Goal: Check status: Check status

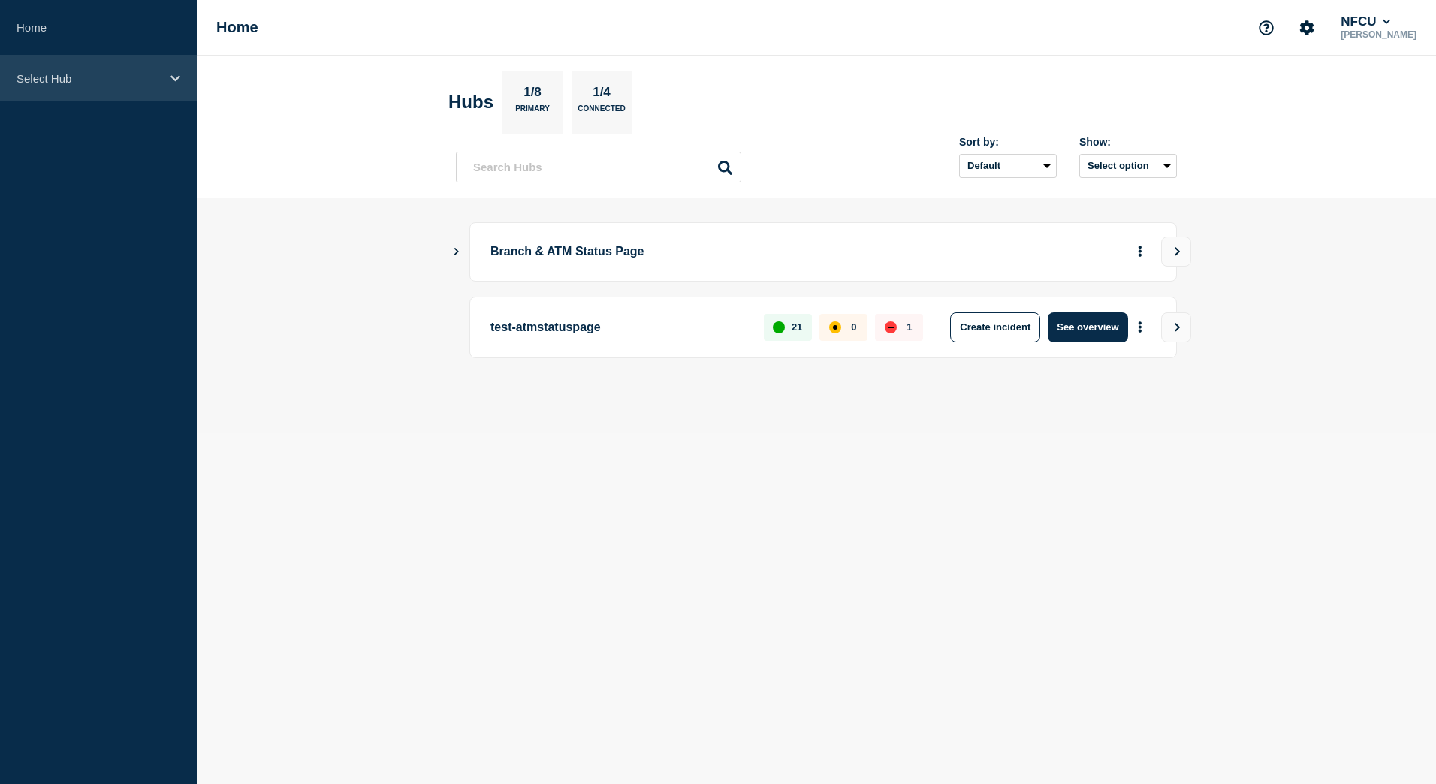
click at [146, 95] on div "Select Hub" at bounding box center [98, 79] width 197 height 46
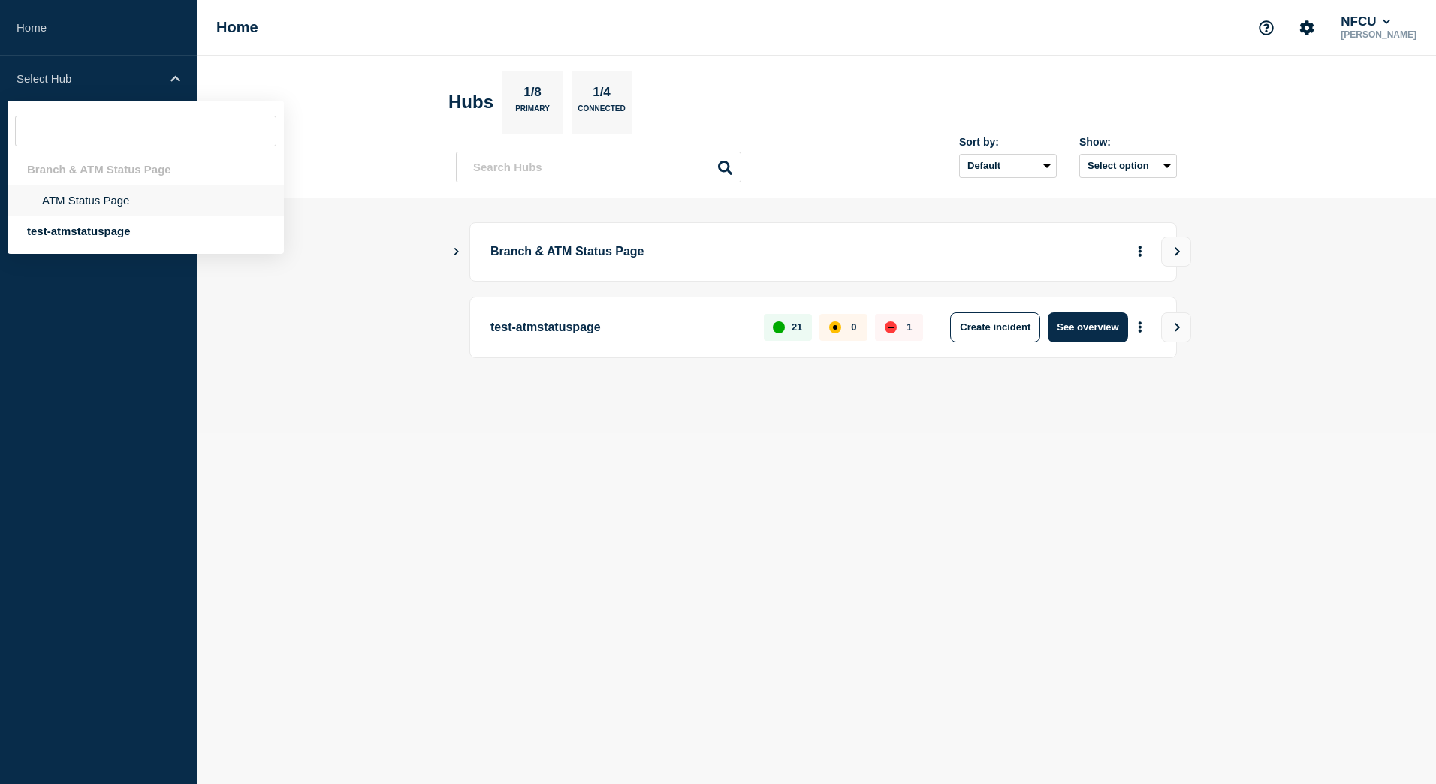
click at [119, 203] on li "ATM Status Page" at bounding box center [146, 200] width 276 height 31
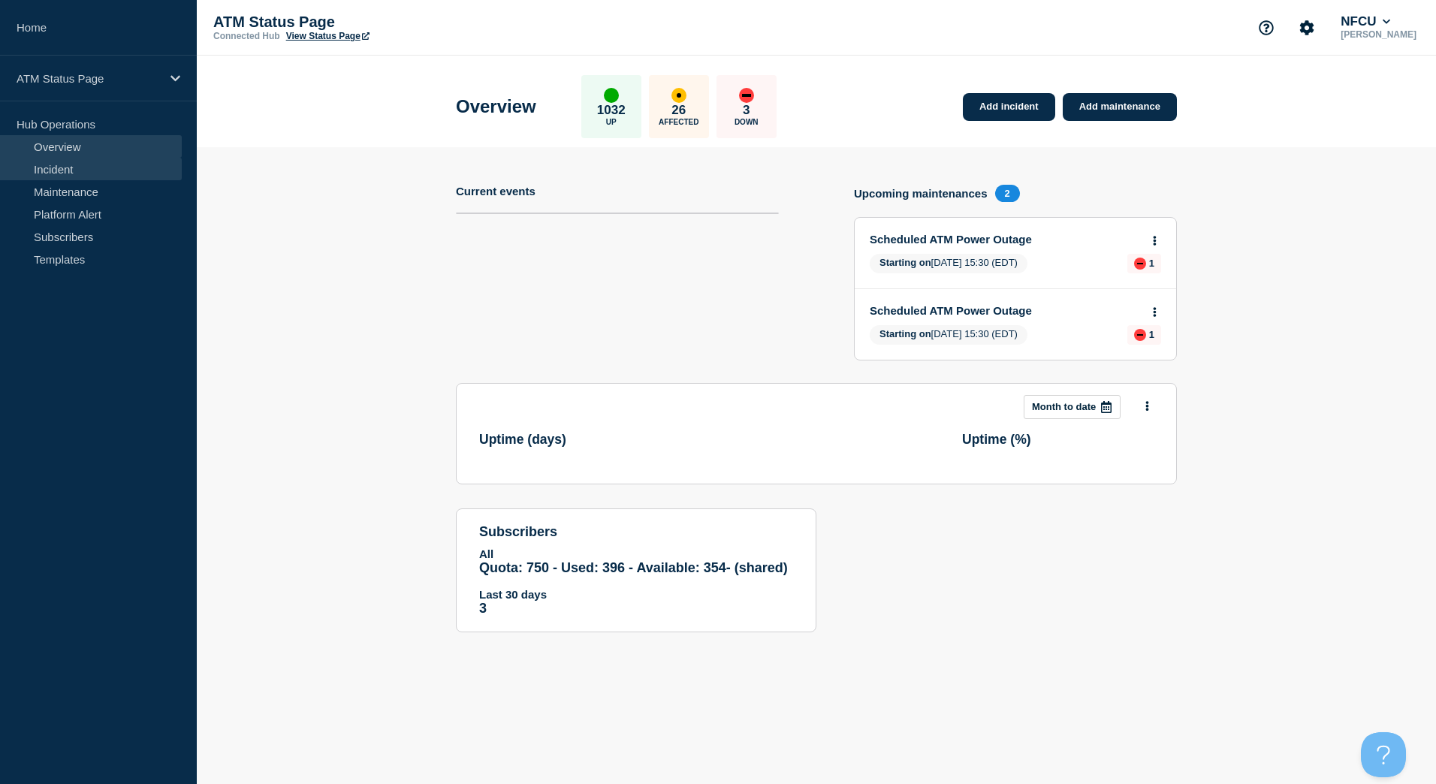
click at [116, 159] on link "Incident" at bounding box center [91, 169] width 182 height 23
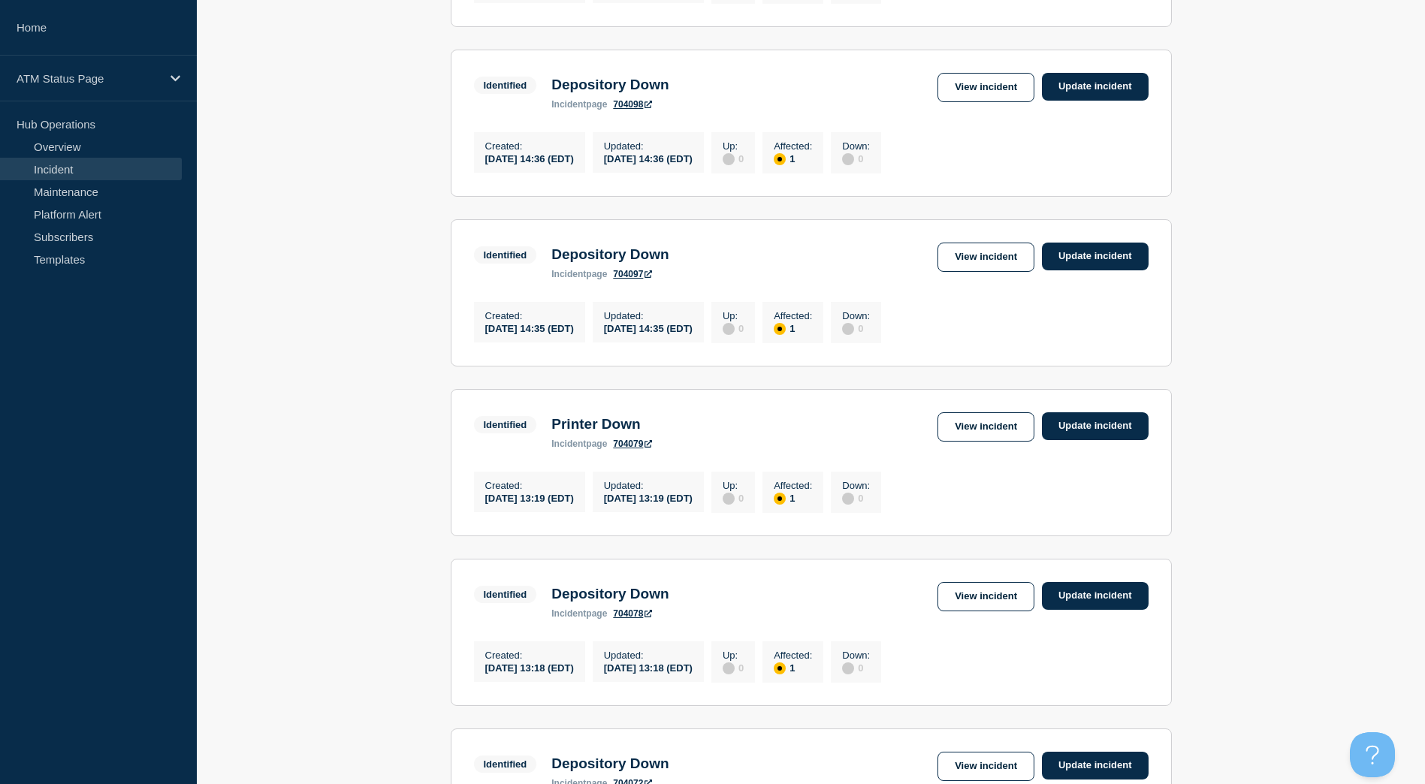
scroll to position [526, 0]
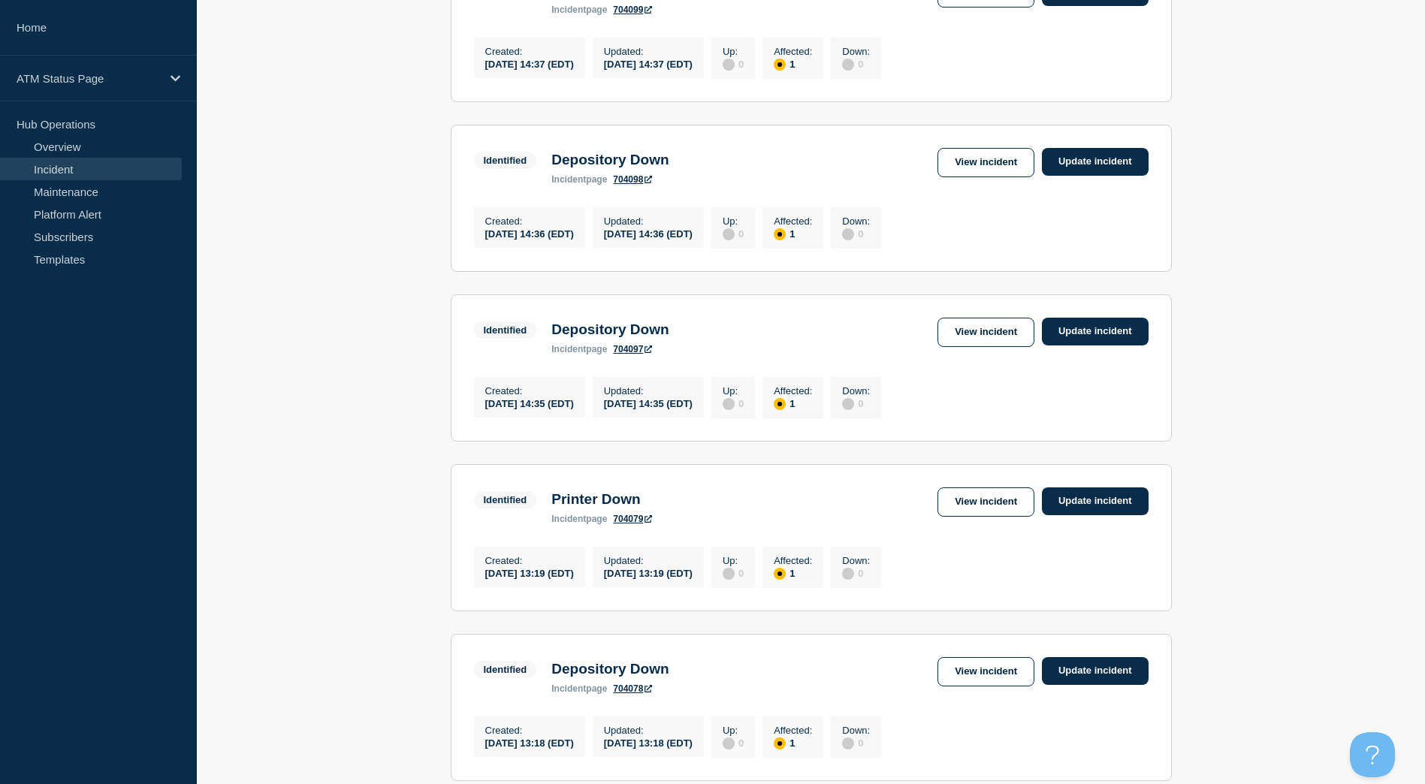
click at [1278, 353] on main "All dates Filter Identified 1 Affected Depository Down Created 2025-08-27 14:37…" at bounding box center [811, 594] width 1228 height 1775
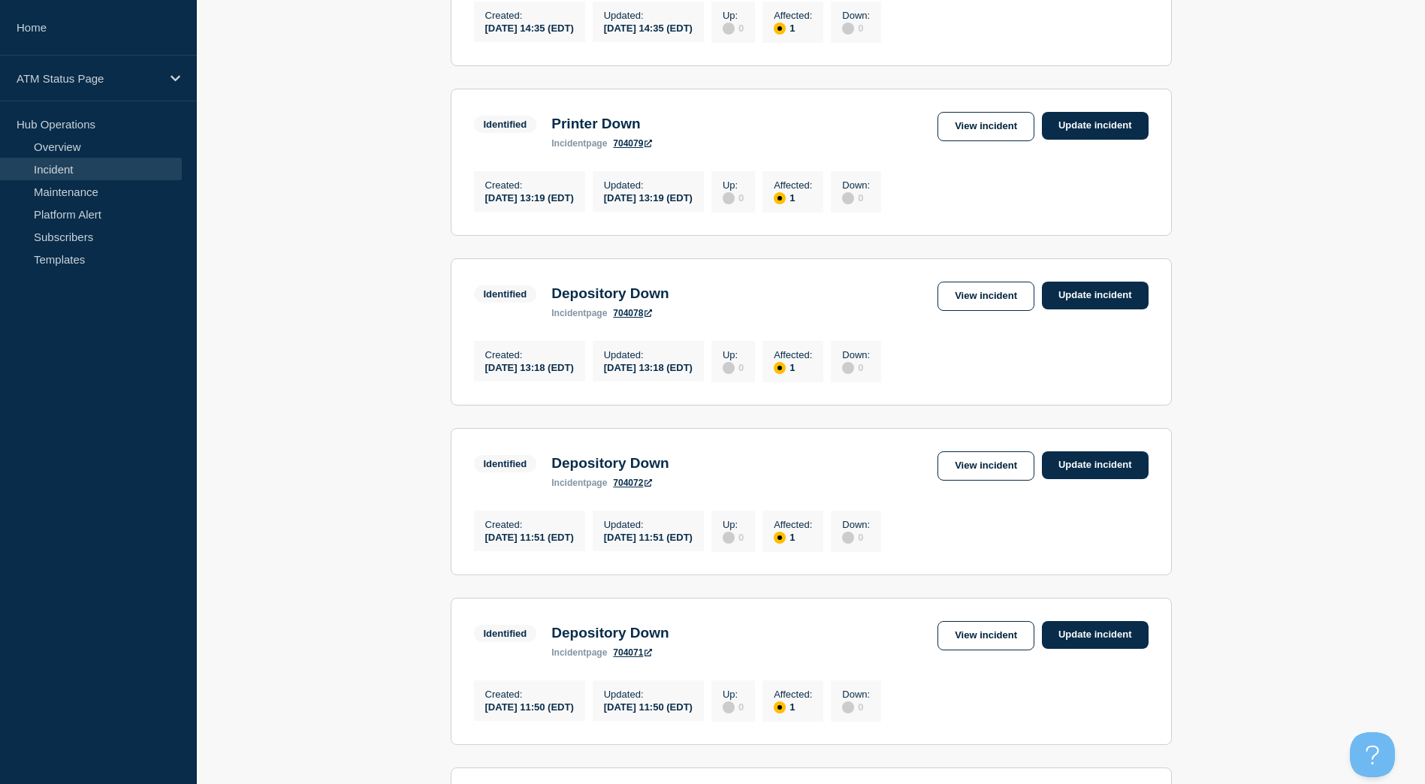
drag, startPoint x: 1276, startPoint y: 361, endPoint x: 1280, endPoint y: 407, distance: 46.0
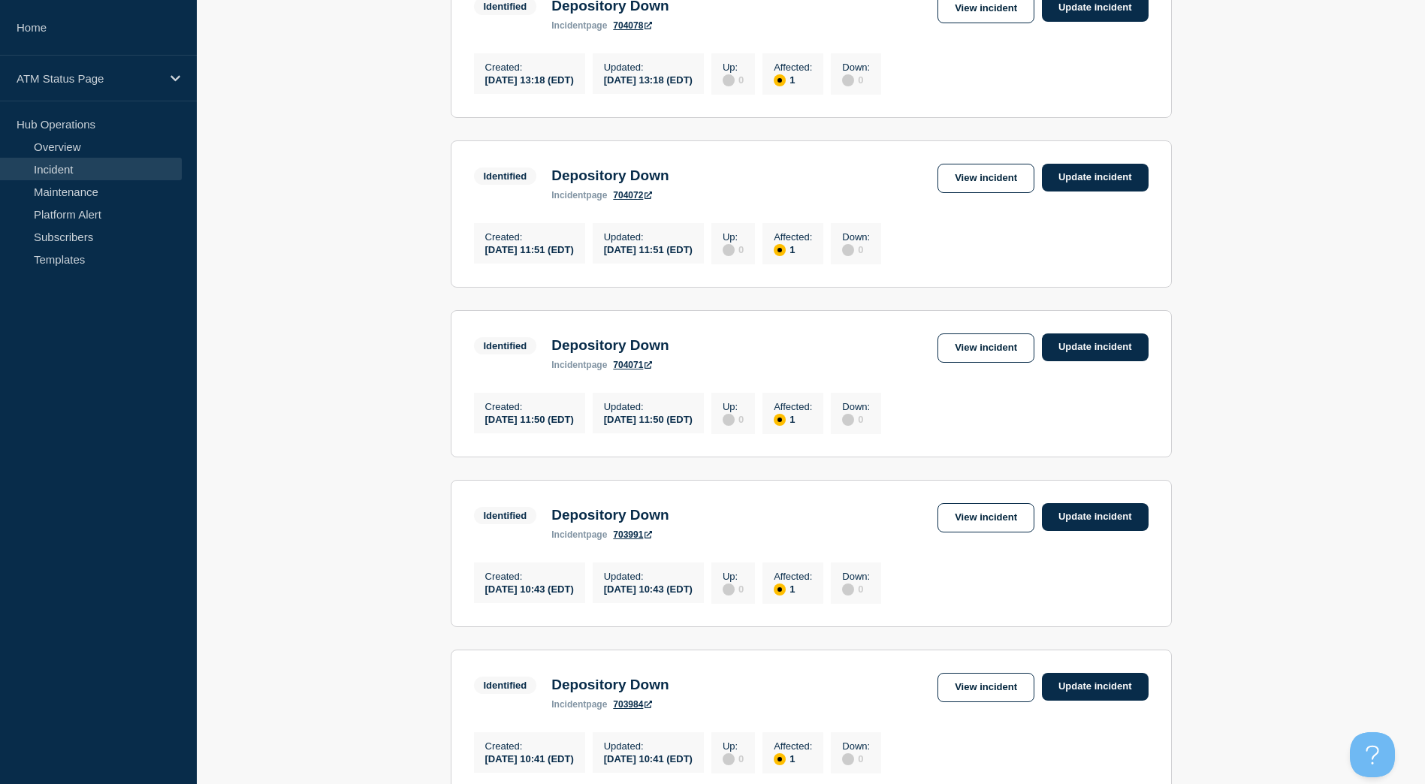
scroll to position [1466, 0]
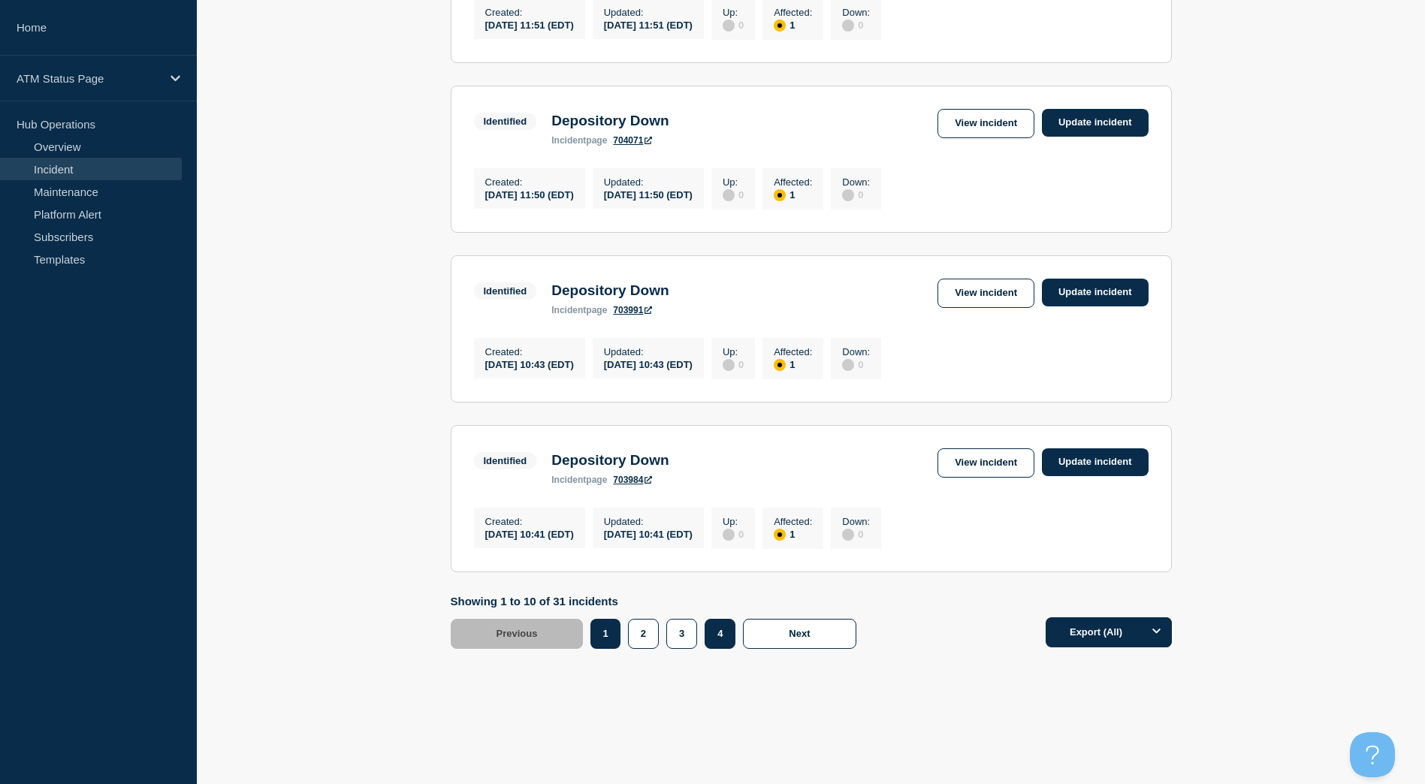
click at [716, 635] on button "4" at bounding box center [719, 634] width 31 height 30
